Goal: Feedback & Contribution: Contribute content

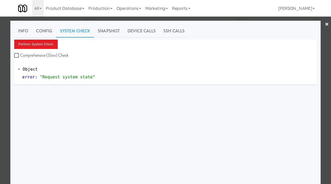
click at [4, 50] on div at bounding box center [165, 92] width 331 height 184
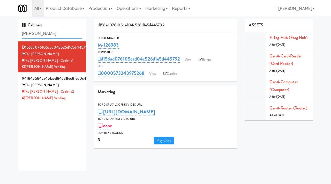
drag, startPoint x: 50, startPoint y: 33, endPoint x: 8, endPoint y: 32, distance: 41.9
click at [8, 32] on div "Cabinets Sutton d156ad076105cad04c526d1e5d445792 The Sutton The Sutton - Cooler…" at bounding box center [165, 97] width 331 height 156
click at [192, 63] on link "View" at bounding box center [188, 60] width 12 height 8
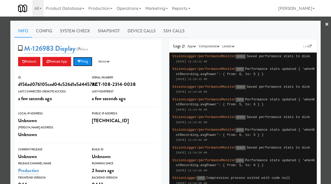
click at [88, 63] on button "Ping" at bounding box center [82, 61] width 19 height 9
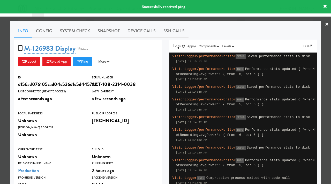
click at [0, 92] on div at bounding box center [165, 92] width 331 height 184
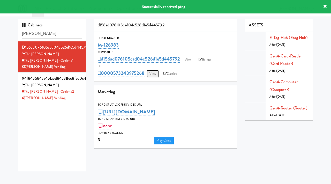
click at [152, 74] on link "View" at bounding box center [153, 74] width 12 height 8
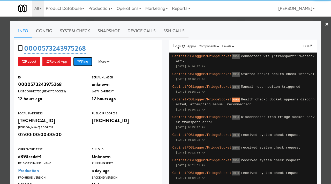
click at [81, 62] on icon at bounding box center [79, 61] width 4 height 3
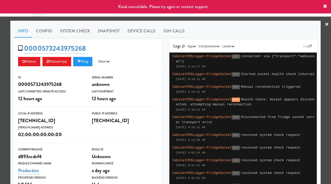
click at [0, 91] on div at bounding box center [165, 92] width 331 height 184
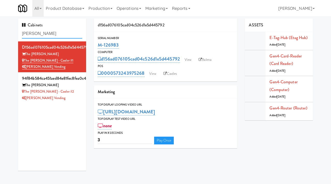
drag, startPoint x: 42, startPoint y: 32, endPoint x: 10, endPoint y: 38, distance: 32.3
click at [10, 38] on div "Cabinets Sutton d156ad076105cad04c526d1e5d445792 The Sutton The Sutton - Cooler…" at bounding box center [165, 97] width 331 height 156
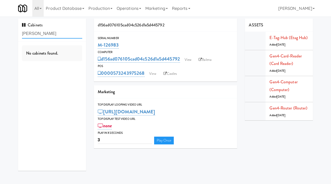
paste input "M-142158"
type input "M-142158"
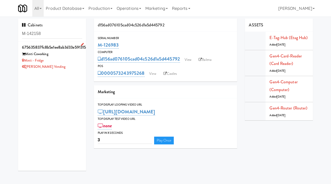
click at [62, 65] on div "[PERSON_NAME] Vending" at bounding box center [52, 67] width 60 height 6
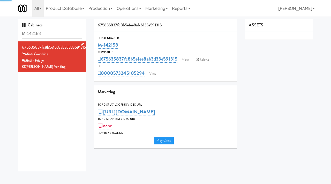
type input "3"
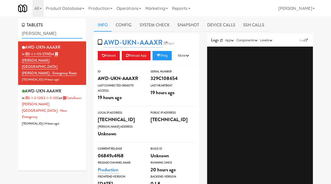
click at [50, 30] on input "[PERSON_NAME]" at bounding box center [52, 34] width 60 height 10
type input "sickkids"
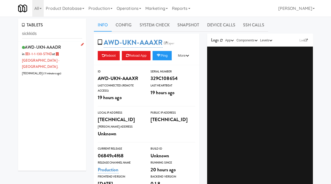
click at [71, 62] on div "AWD-UKN-AAADR in 3-1-1-130-STND at [GEOGRAPHIC_DATA] - [GEOGRAPHIC_DATA] [TECHN…" at bounding box center [52, 59] width 60 height 33
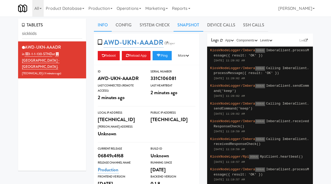
click at [193, 23] on link "Snapshot" at bounding box center [189, 25] width 30 height 13
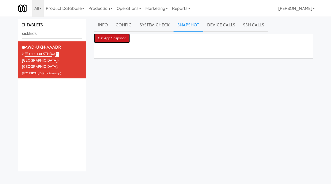
click at [117, 40] on button "Get App Snapshot" at bounding box center [112, 38] width 36 height 9
click at [106, 26] on link "Info" at bounding box center [103, 25] width 18 height 13
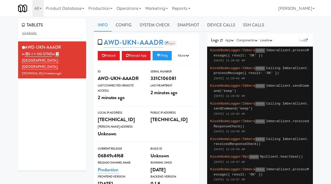
click at [170, 41] on link "Esper" at bounding box center [170, 43] width 13 height 5
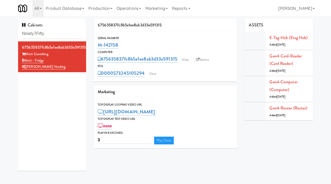
type input "Ninety7Fifty"
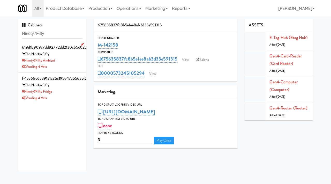
click at [68, 58] on div "Ninety7Fifty Ambient" at bounding box center [52, 60] width 60 height 6
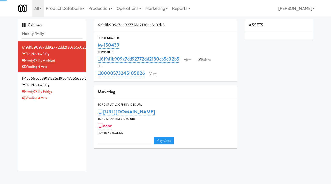
type input "3"
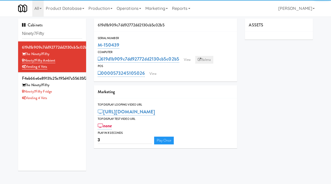
click at [209, 61] on link "Balena" at bounding box center [204, 60] width 18 height 8
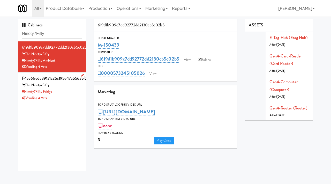
click at [70, 88] on div "The Ninety7Fifty" at bounding box center [52, 85] width 60 height 6
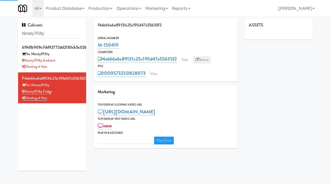
type input "3"
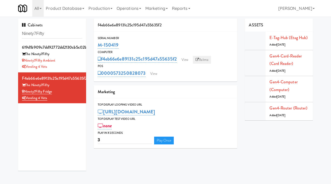
click at [207, 60] on link "Balena" at bounding box center [202, 60] width 18 height 8
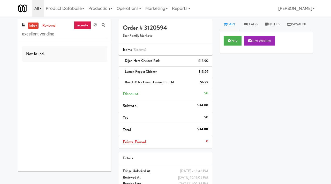
click at [38, 8] on link "All" at bounding box center [37, 8] width 11 height 17
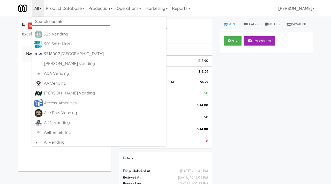
click at [53, 21] on input "text" at bounding box center [71, 22] width 78 height 8
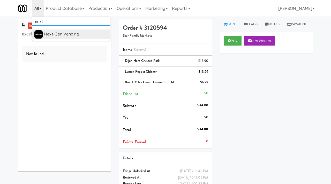
type input "next"
click at [55, 38] on div "Next-Gen Vending https://classic.micromart.com/vision-orders/997363?operator_id…" at bounding box center [76, 34] width 64 height 8
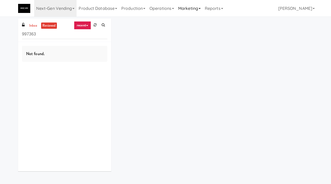
click at [186, 9] on link "Marketing" at bounding box center [189, 8] width 27 height 17
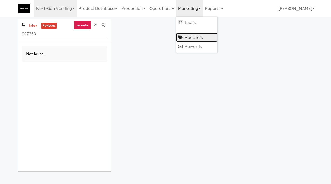
click at [196, 38] on link "Vouchers" at bounding box center [196, 37] width 41 height 9
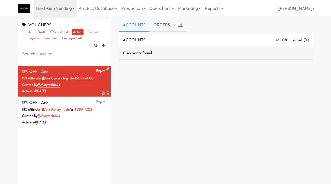
click at [90, 70] on div "Expire 15% OFF - Axis 15% off for site: Axis Cooler - Right for 15OFF-AXIS Crea…" at bounding box center [64, 81] width 85 height 27
click at [106, 67] on link at bounding box center [106, 69] width 5 height 6
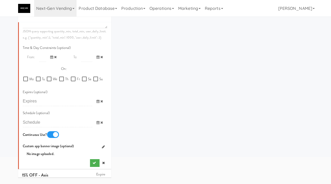
scroll to position [302, 0]
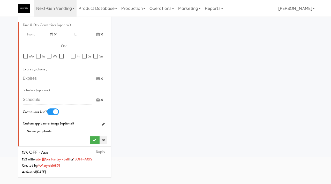
click at [105, 139] on link at bounding box center [104, 140] width 8 height 8
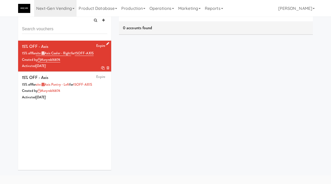
scroll to position [0, 0]
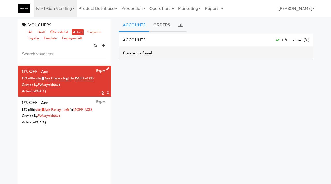
click at [102, 93] on icon at bounding box center [102, 92] width 3 height 3
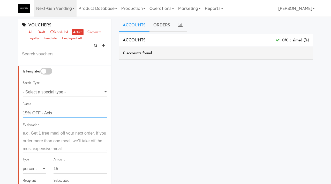
drag, startPoint x: 28, startPoint y: 114, endPoint x: 19, endPoint y: 113, distance: 8.5
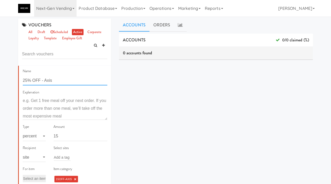
scroll to position [34, 0]
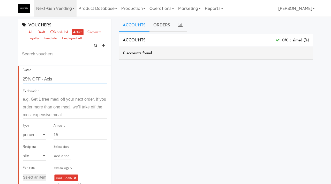
type input "25% OFF - Axis"
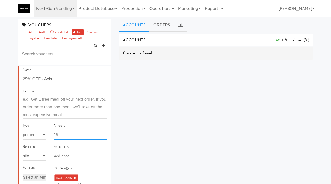
drag, startPoint x: 61, startPoint y: 134, endPoint x: 52, endPoint y: 134, distance: 8.8
click at [52, 134] on div "Amount 15" at bounding box center [81, 132] width 62 height 21
type input "25"
click at [75, 177] on link "×" at bounding box center [75, 178] width 2 height 4
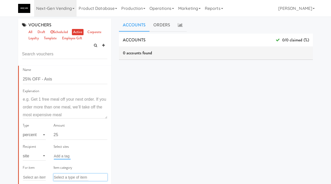
click at [64, 154] on input "text" at bounding box center [62, 156] width 17 height 7
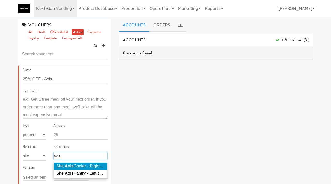
type input "axis"
click at [77, 168] on span "Site: Axis Cooler - Right ( AXIS C398)" at bounding box center [89, 166] width 67 height 4
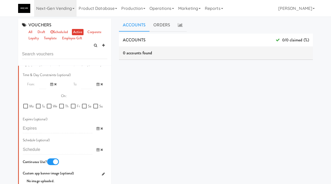
scroll to position [291, 0]
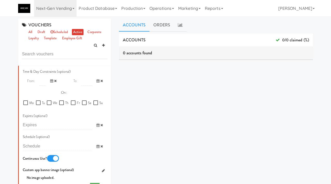
click at [95, 147] on span at bounding box center [99, 147] width 15 height 10
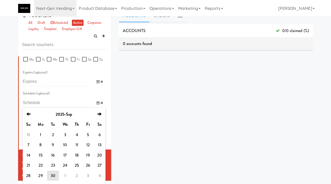
scroll to position [10, 0]
click at [97, 116] on th "next" at bounding box center [100, 114] width 12 height 10
click at [62, 145] on td "8" at bounding box center [65, 144] width 13 height 10
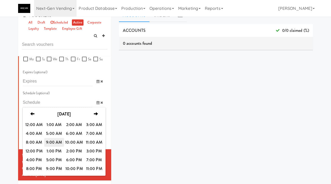
click at [59, 144] on span "9:00 AM" at bounding box center [54, 142] width 20 height 9
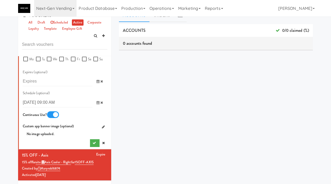
click at [97, 103] on icon at bounding box center [98, 102] width 3 height 3
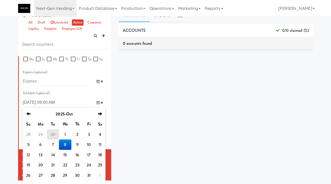
click at [69, 145] on td "8" at bounding box center [65, 144] width 13 height 10
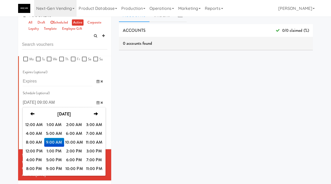
click at [54, 139] on span "9:00 AM" at bounding box center [54, 142] width 20 height 9
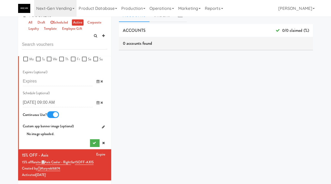
click at [54, 102] on input "text" at bounding box center [58, 103] width 70 height 10
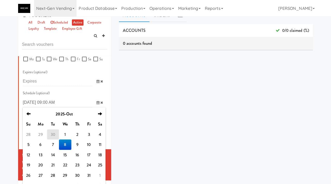
click at [54, 102] on input "text" at bounding box center [58, 103] width 70 height 10
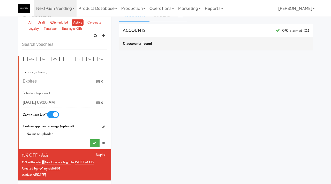
click at [54, 102] on input "text" at bounding box center [58, 103] width 70 height 10
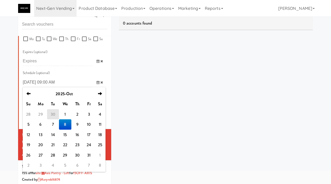
scroll to position [43, 0]
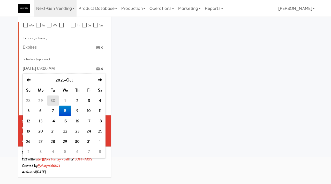
click at [67, 111] on td "8" at bounding box center [65, 111] width 13 height 10
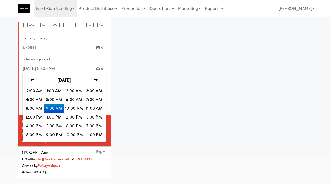
click at [51, 108] on span "9:00 AM" at bounding box center [54, 108] width 20 height 9
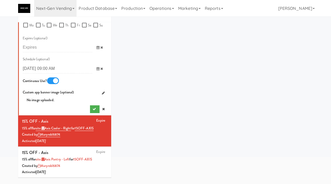
click at [53, 70] on input "text" at bounding box center [58, 69] width 70 height 10
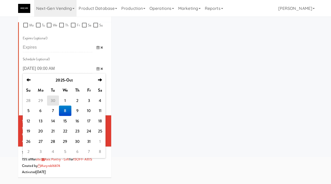
click at [53, 70] on input "text" at bounding box center [58, 69] width 70 height 10
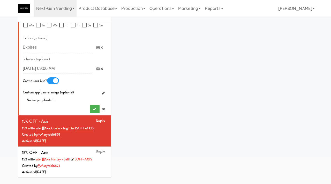
click at [98, 47] on icon at bounding box center [98, 47] width 3 height 3
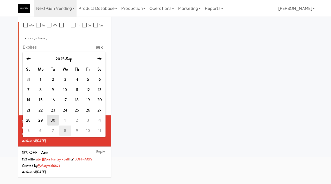
click at [69, 130] on td "8" at bounding box center [65, 131] width 13 height 10
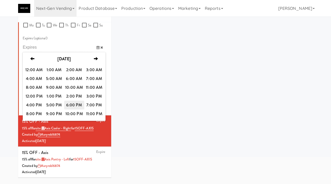
click at [72, 108] on span "6:00 PM" at bounding box center [74, 105] width 20 height 9
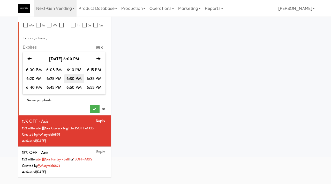
click at [72, 79] on span "6:30 PM" at bounding box center [74, 78] width 20 height 9
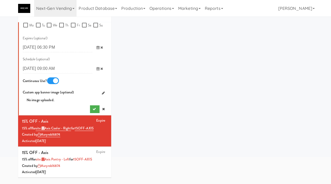
click at [97, 70] on icon at bounding box center [98, 68] width 3 height 3
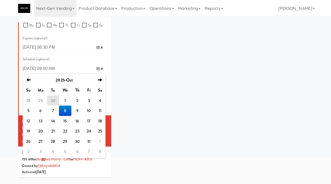
click at [65, 113] on td "8" at bounding box center [65, 111] width 13 height 10
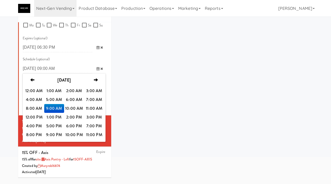
click at [57, 109] on span "9:00 AM" at bounding box center [54, 108] width 20 height 9
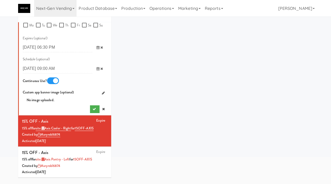
click at [53, 69] on input "text" at bounding box center [58, 69] width 70 height 10
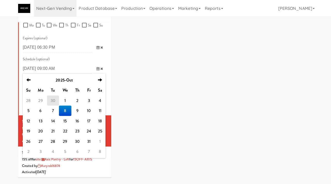
click at [53, 69] on input "text" at bounding box center [58, 69] width 70 height 10
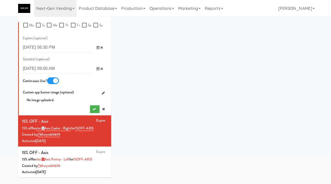
click at [53, 69] on input "text" at bounding box center [58, 69] width 70 height 10
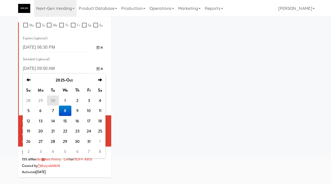
click at [53, 68] on input "text" at bounding box center [58, 69] width 70 height 10
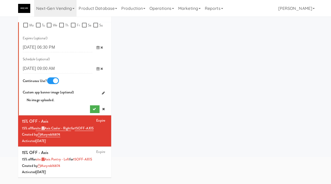
type input "2025-10-08 09:00 AM"
click at [93, 109] on icon "submit" at bounding box center [94, 108] width 3 height 3
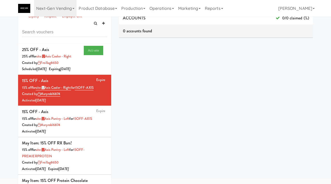
scroll to position [3, 0]
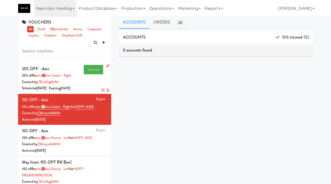
click at [102, 90] on icon at bounding box center [102, 90] width 3 height 3
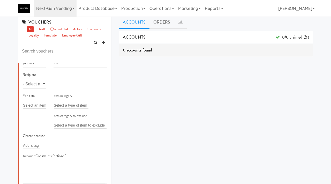
scroll to position [106, 0]
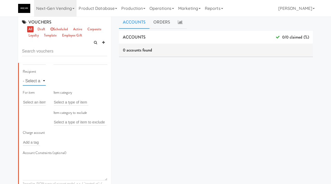
click at [41, 81] on select "- Select a type - user site company" at bounding box center [34, 81] width 23 height 10
select select "string:site"
click at [23, 76] on select "- Select a type - user site company" at bounding box center [34, 81] width 23 height 10
click at [64, 81] on input "text" at bounding box center [62, 81] width 17 height 7
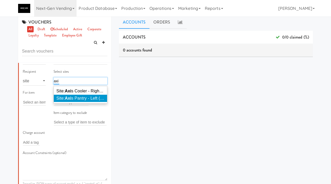
type input "axi"
click at [76, 100] on span "Site: Axi s Pantry - Left ( AXI SC291)" at bounding box center [88, 98] width 65 height 4
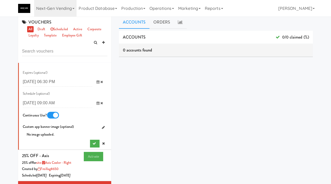
scroll to position [331, 0]
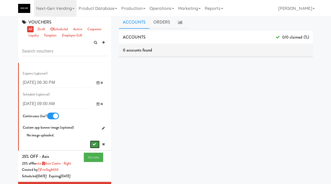
click at [91, 142] on button "submit" at bounding box center [95, 145] width 10 height 8
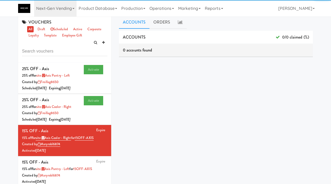
scroll to position [0, 0]
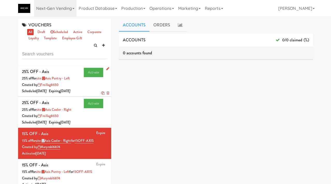
click at [107, 68] on icon at bounding box center [107, 68] width 3 height 3
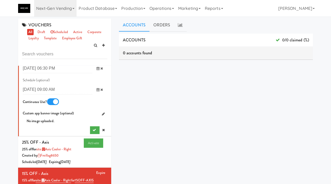
scroll to position [350, 0]
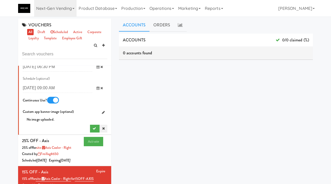
click at [104, 128] on icon at bounding box center [103, 128] width 3 height 3
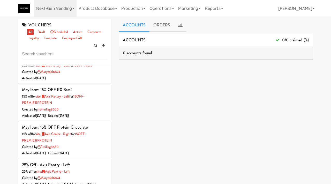
scroll to position [0, 0]
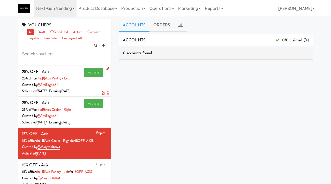
click at [107, 69] on icon at bounding box center [107, 68] width 3 height 3
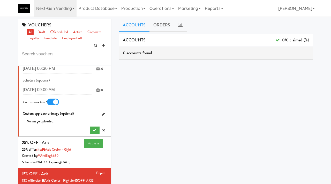
scroll to position [348, 0]
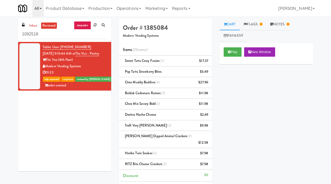
click at [41, 10] on link "All" at bounding box center [37, 8] width 11 height 17
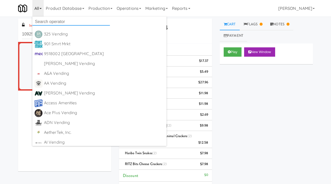
click at [43, 18] on input "text" at bounding box center [71, 22] width 78 height 8
type input "sea"
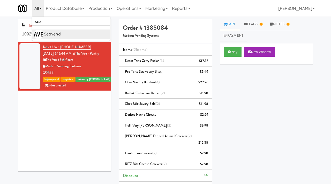
click at [54, 34] on div "Seavend" at bounding box center [76, 34] width 64 height 8
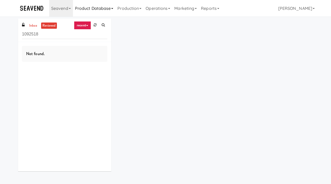
click at [86, 8] on link "Product Database" at bounding box center [94, 8] width 43 height 17
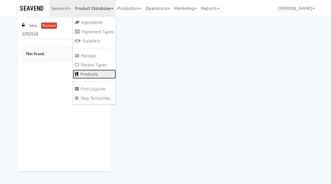
click at [89, 75] on link "Products" at bounding box center [94, 74] width 43 height 9
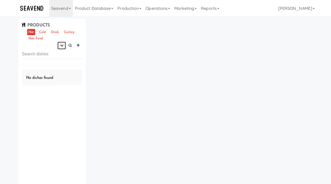
click at [60, 44] on icon "button" at bounding box center [61, 45] width 3 height 3
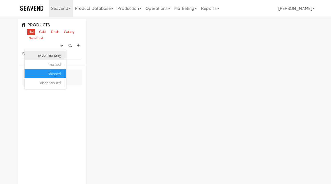
click at [60, 58] on link "experimenting" at bounding box center [45, 55] width 41 height 9
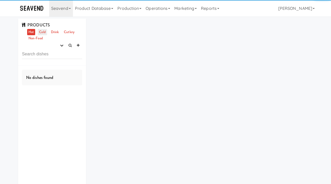
click at [43, 32] on link "Cold" at bounding box center [42, 32] width 9 height 6
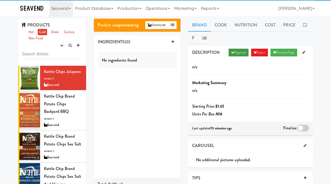
click at [237, 52] on link "Approve" at bounding box center [239, 53] width 20 height 8
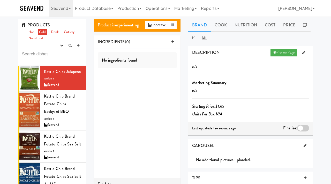
click at [301, 128] on div at bounding box center [303, 128] width 12 height 7
click at [0, 0] on input "checkbox" at bounding box center [0, 0] width 0 height 0
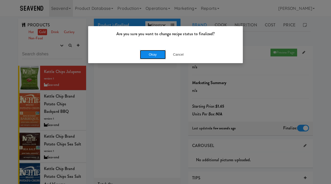
click at [156, 53] on button "Okay" at bounding box center [153, 54] width 26 height 9
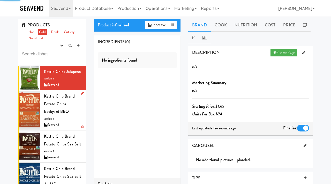
click at [69, 112] on div "Kettle Chip Brand Potato Chips Backyard BBQ version: 1 Seavend" at bounding box center [63, 110] width 38 height 36
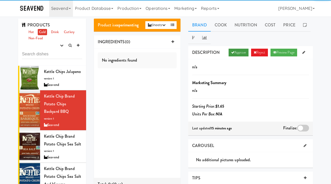
click at [235, 50] on link "Approve" at bounding box center [239, 53] width 20 height 8
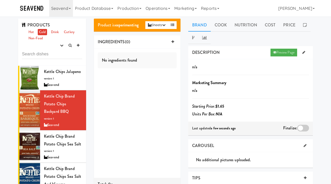
click at [303, 128] on div at bounding box center [303, 128] width 12 height 7
click at [0, 0] on input "checkbox" at bounding box center [0, 0] width 0 height 0
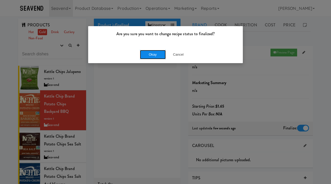
click at [156, 54] on button "Okay" at bounding box center [153, 54] width 26 height 9
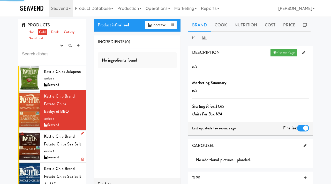
click at [68, 147] on span "Kettle Chip Brand Potato Chips Sea Salt" at bounding box center [62, 140] width 37 height 14
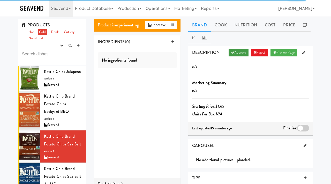
click at [237, 52] on link "Approve" at bounding box center [239, 53] width 20 height 8
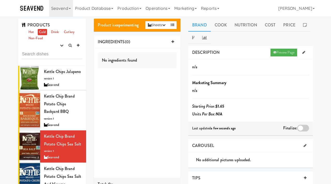
click at [303, 128] on div at bounding box center [303, 128] width 12 height 7
click at [0, 0] on input "checkbox" at bounding box center [0, 0] width 0 height 0
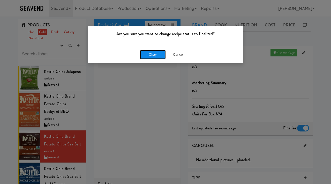
click at [156, 55] on button "Okay" at bounding box center [153, 54] width 26 height 9
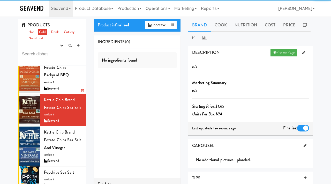
scroll to position [43, 0]
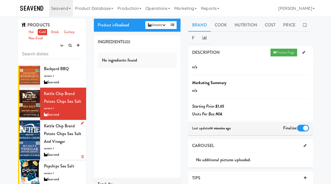
click at [67, 140] on div "Kettle Chip Brand Potato Chips Sea Salt and Vinegar version: 1 Seavend" at bounding box center [63, 140] width 38 height 36
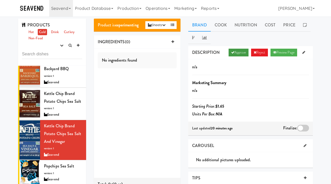
click at [232, 52] on link "Approve" at bounding box center [239, 53] width 20 height 8
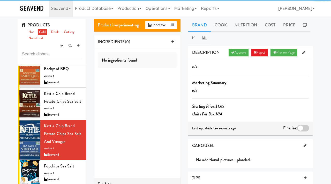
click at [300, 128] on div at bounding box center [303, 128] width 12 height 7
click at [0, 0] on input "checkbox" at bounding box center [0, 0] width 0 height 0
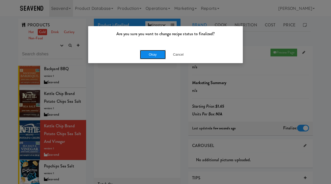
click at [149, 53] on button "Okay" at bounding box center [153, 54] width 26 height 9
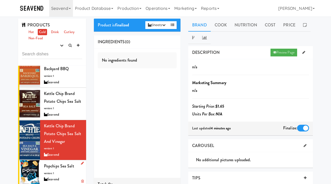
click at [61, 176] on div "Popchips Sea Salt version: 1 Seavend" at bounding box center [63, 172] width 38 height 20
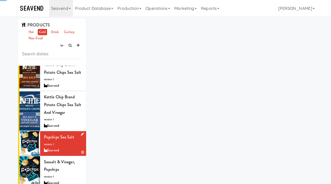
scroll to position [96, 0]
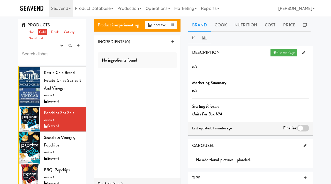
click at [301, 130] on div at bounding box center [303, 128] width 12 height 7
click at [0, 0] on input "checkbox" at bounding box center [0, 0] width 0 height 0
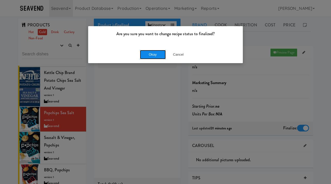
click at [146, 53] on button "Okay" at bounding box center [153, 54] width 26 height 9
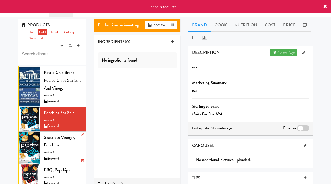
click at [50, 160] on div "Seavend" at bounding box center [63, 159] width 38 height 6
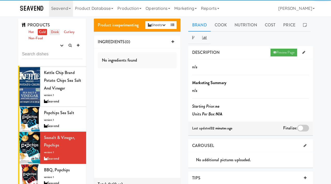
click at [55, 32] on link "Drink" at bounding box center [55, 32] width 11 height 6
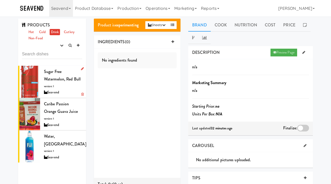
click at [51, 83] on div "Sugar Free Watermelon, Red Bull version: 1 Seavend" at bounding box center [63, 82] width 38 height 28
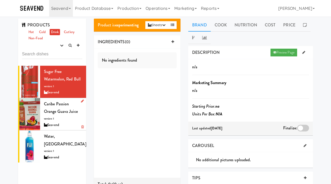
click at [51, 112] on span "Caribe Passion Orange Guava Juice" at bounding box center [61, 108] width 34 height 14
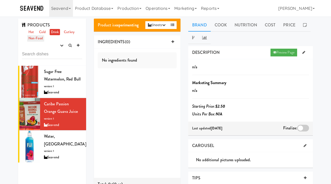
click at [38, 39] on link "Non-Food" at bounding box center [35, 38] width 17 height 6
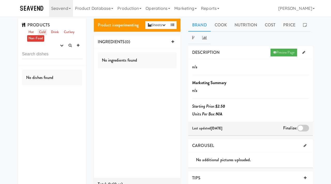
click at [43, 34] on link "Cold" at bounding box center [42, 32] width 9 height 6
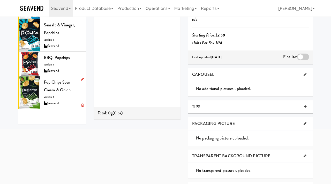
click at [55, 88] on span "Pop Chips Sour Cream & Onion" at bounding box center [57, 86] width 27 height 14
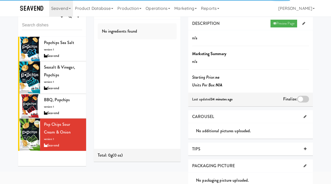
scroll to position [26, 0]
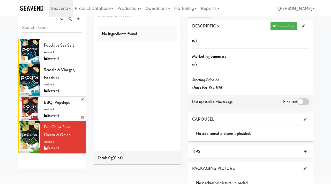
click at [52, 102] on span "BBQ, Popchips" at bounding box center [57, 102] width 26 height 6
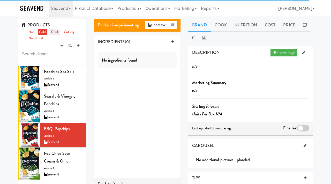
click at [58, 30] on link "Drink" at bounding box center [55, 32] width 11 height 6
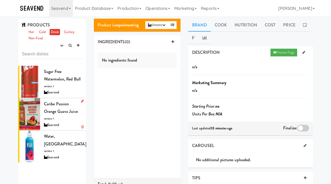
click at [58, 111] on span "Caribe Passion Orange Guava Juice" at bounding box center [61, 108] width 34 height 14
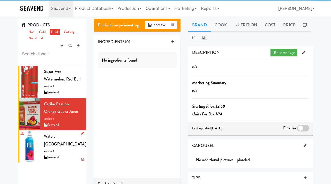
click at [53, 136] on span "Water, [GEOGRAPHIC_DATA]" at bounding box center [65, 140] width 42 height 14
